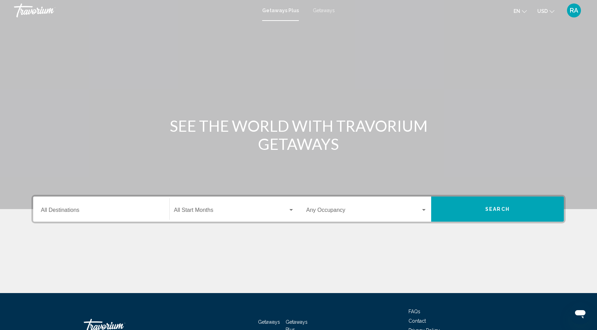
click at [118, 206] on div "Destination All Destinations" at bounding box center [101, 210] width 121 height 22
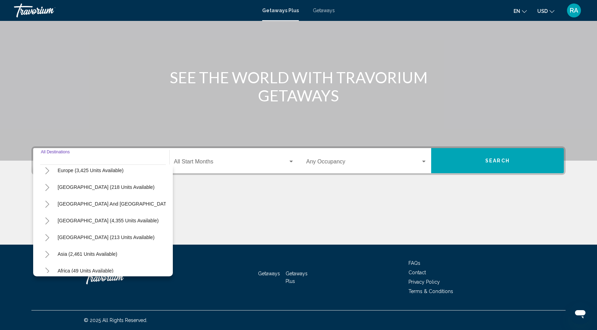
scroll to position [113, 0]
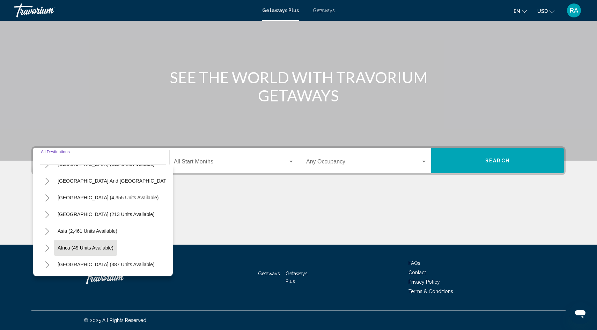
click at [92, 247] on span "Africa (49 units available)" at bounding box center [86, 248] width 56 height 6
type input "**********"
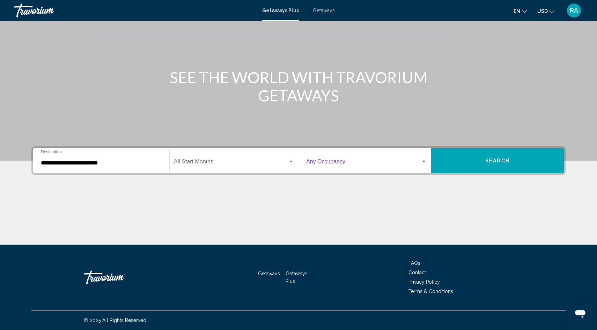
click at [322, 164] on span "Search widget" at bounding box center [363, 163] width 114 height 6
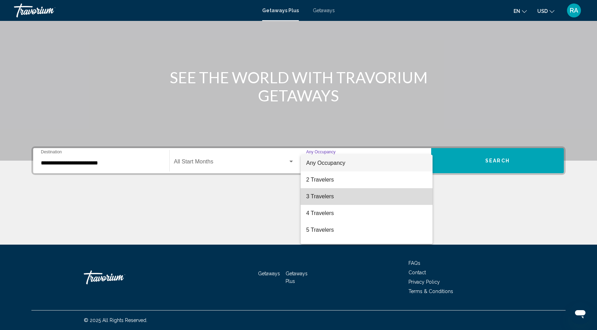
click at [321, 199] on span "3 Travelers" at bounding box center [366, 196] width 121 height 17
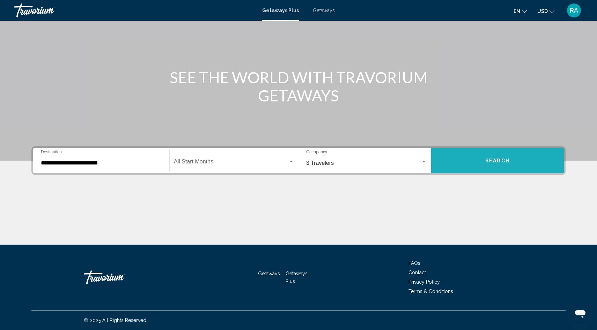
click at [487, 166] on button "Search" at bounding box center [497, 160] width 133 height 25
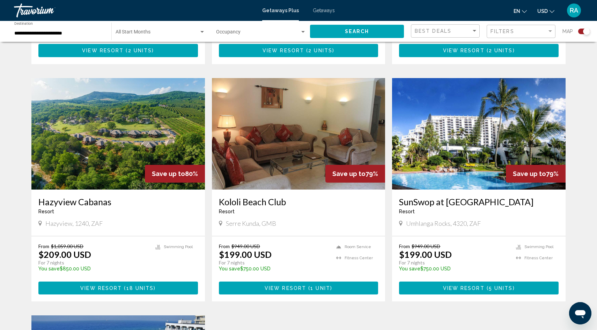
scroll to position [696, 0]
